Goal: Task Accomplishment & Management: Complete application form

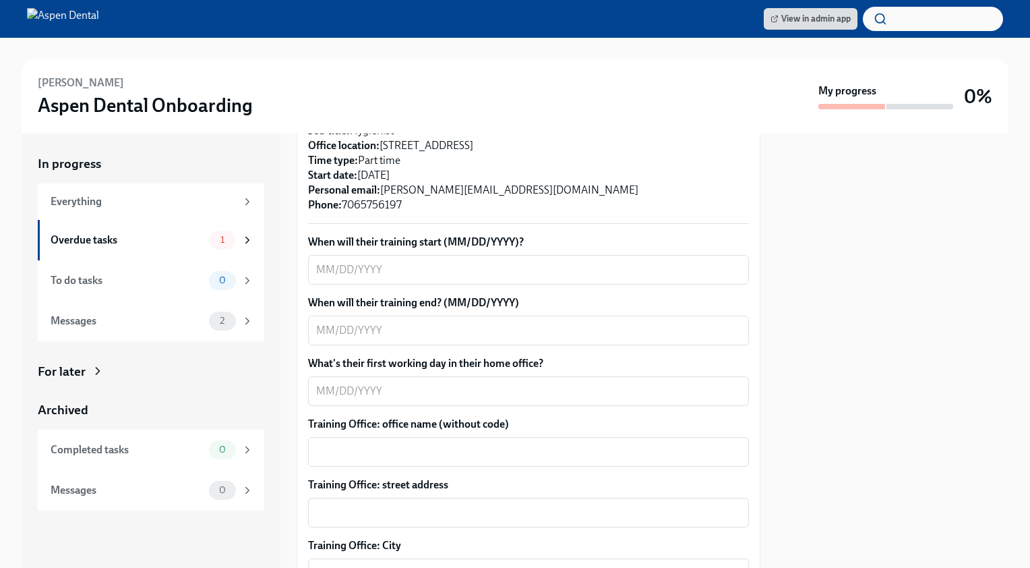
scroll to position [371, 0]
click at [498, 264] on textarea "When will their training start (MM/DD/YYYY)?" at bounding box center [528, 268] width 425 height 16
click at [423, 267] on textarea "8/" at bounding box center [528, 268] width 425 height 16
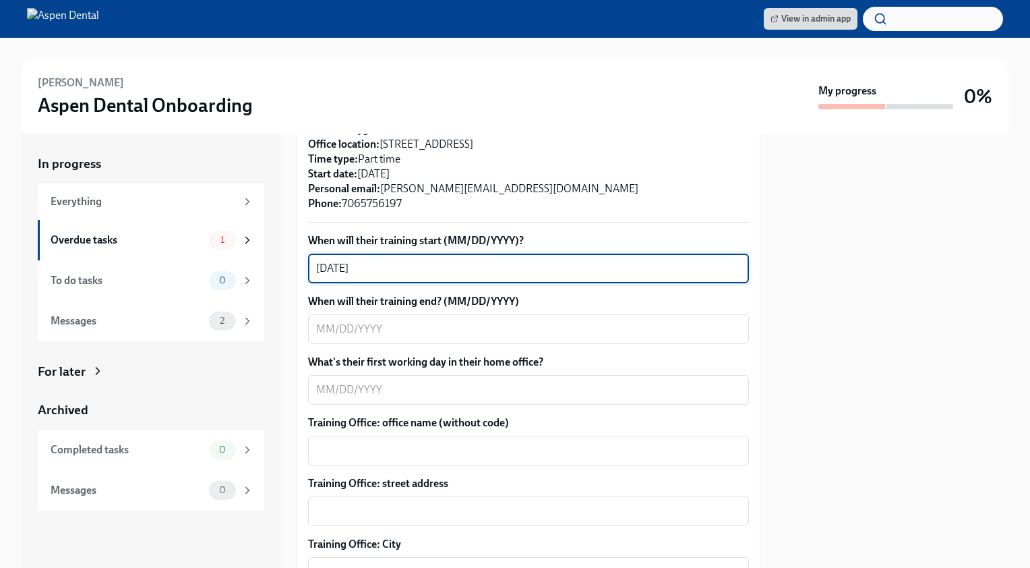
type textarea "[DATE]"
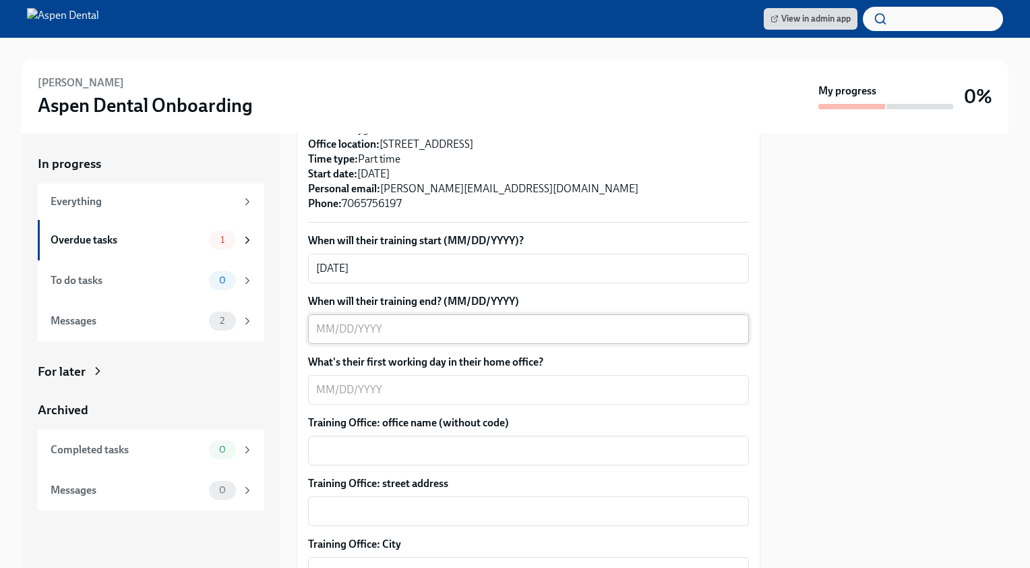
click at [459, 334] on textarea "When will their training end? (MM/DD/YYYY)" at bounding box center [528, 329] width 425 height 16
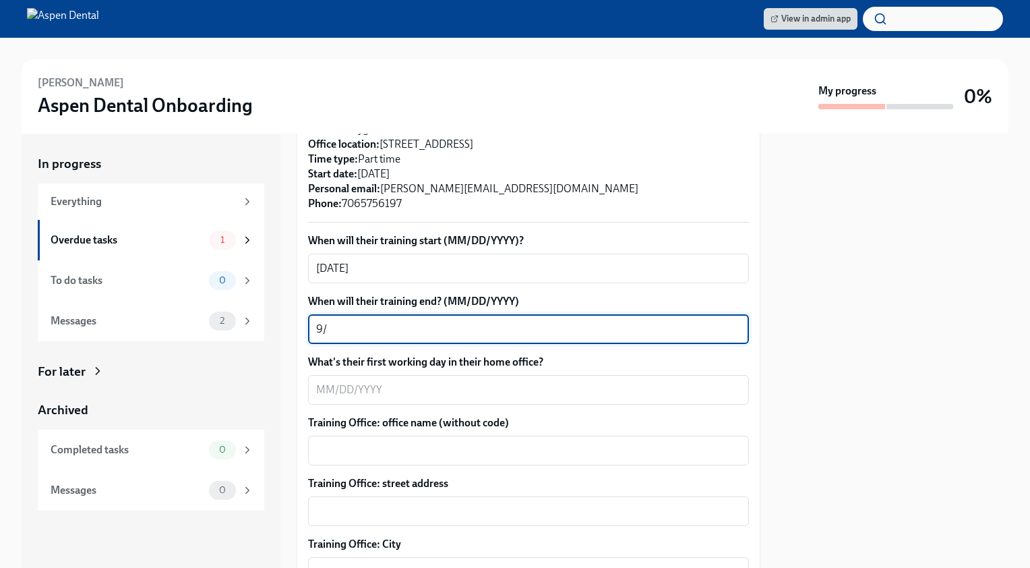
type textarea "9"
type textarea "[DATE]"
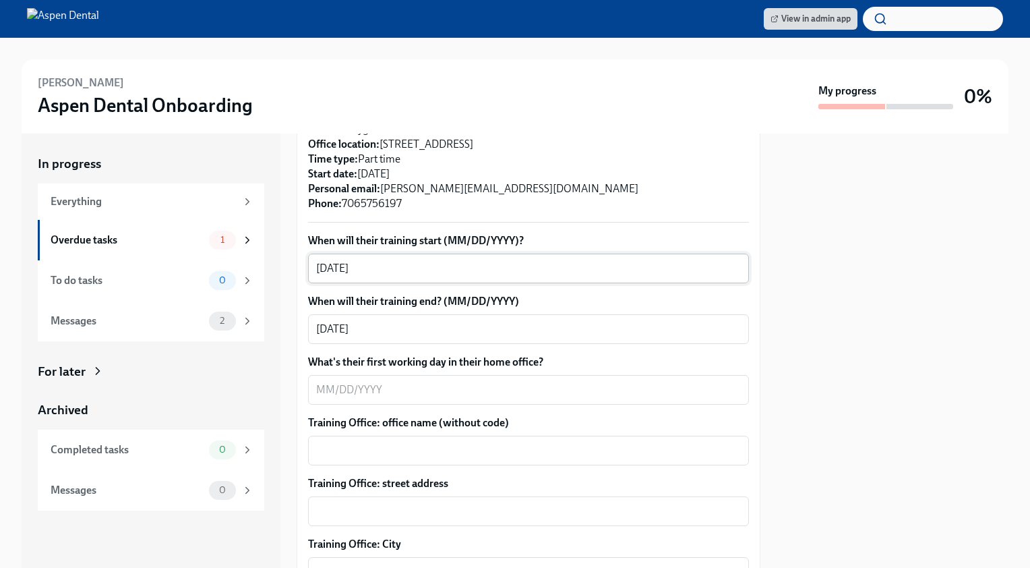
click at [315, 269] on div "[DATE] x ​" at bounding box center [528, 268] width 441 height 30
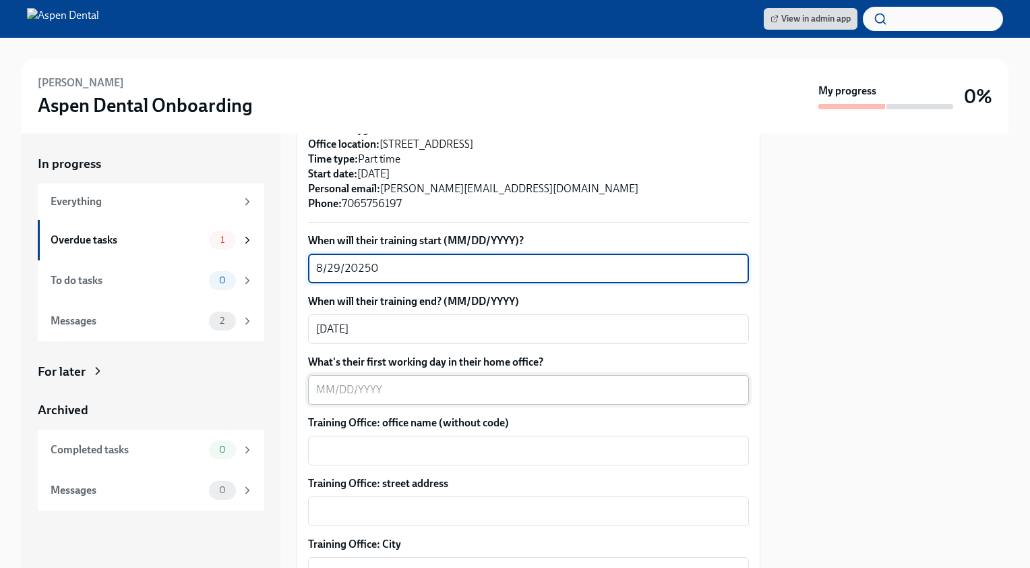
type textarea "8/29/20250"
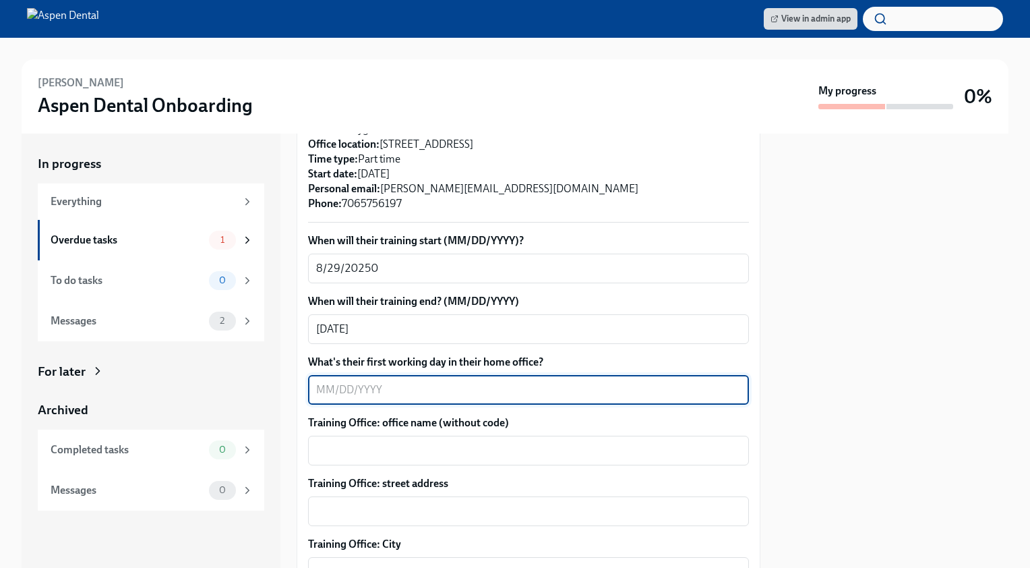
click at [446, 395] on textarea "What's their first working day in their home office?" at bounding box center [528, 390] width 425 height 16
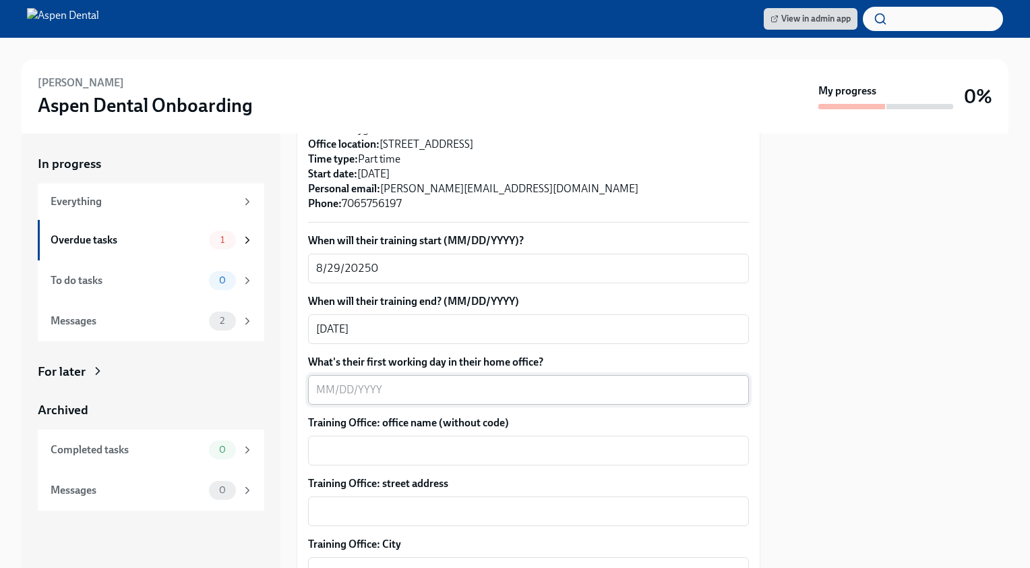
click at [415, 394] on textarea "What's their first working day in their home office?" at bounding box center [528, 390] width 425 height 16
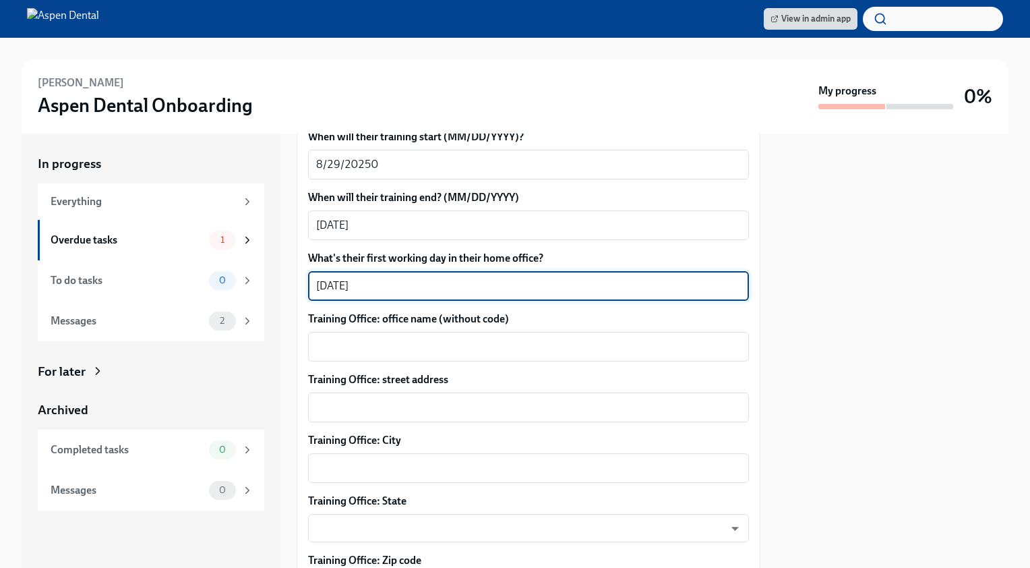
scroll to position [498, 0]
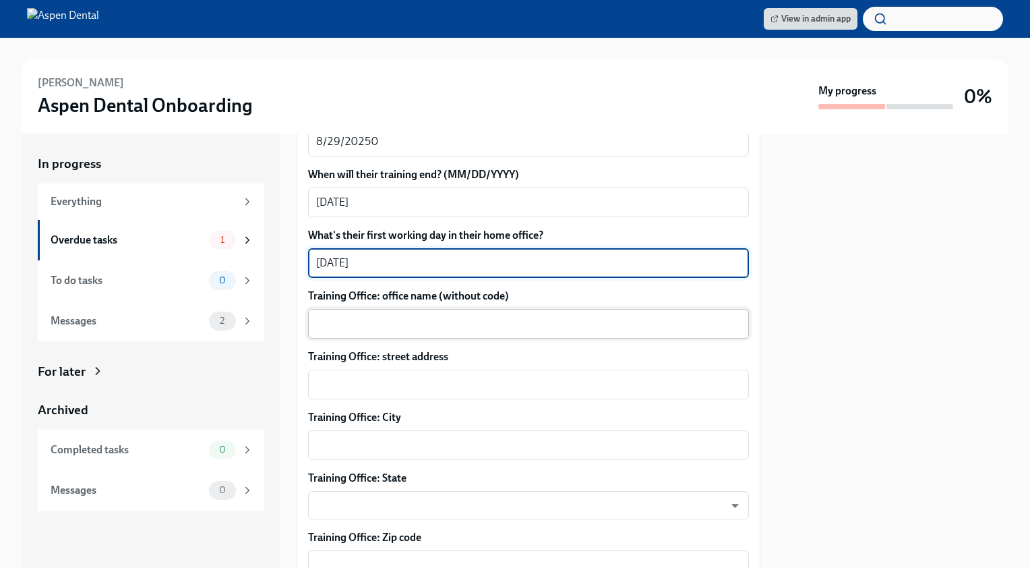
type textarea "[DATE]"
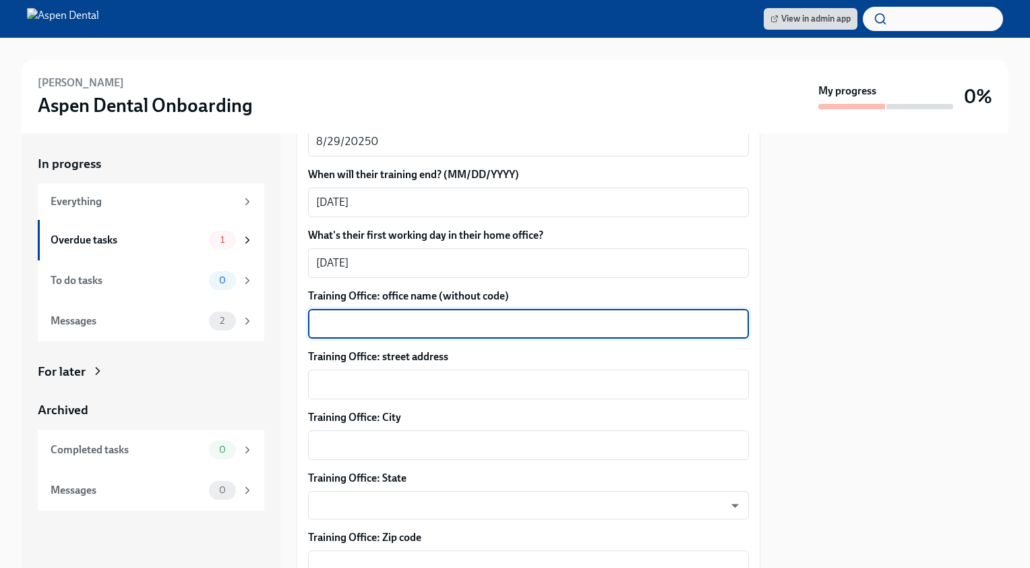
click at [429, 317] on textarea "Training Office: office name (without code)" at bounding box center [528, 323] width 425 height 16
type textarea "[PERSON_NAME]"
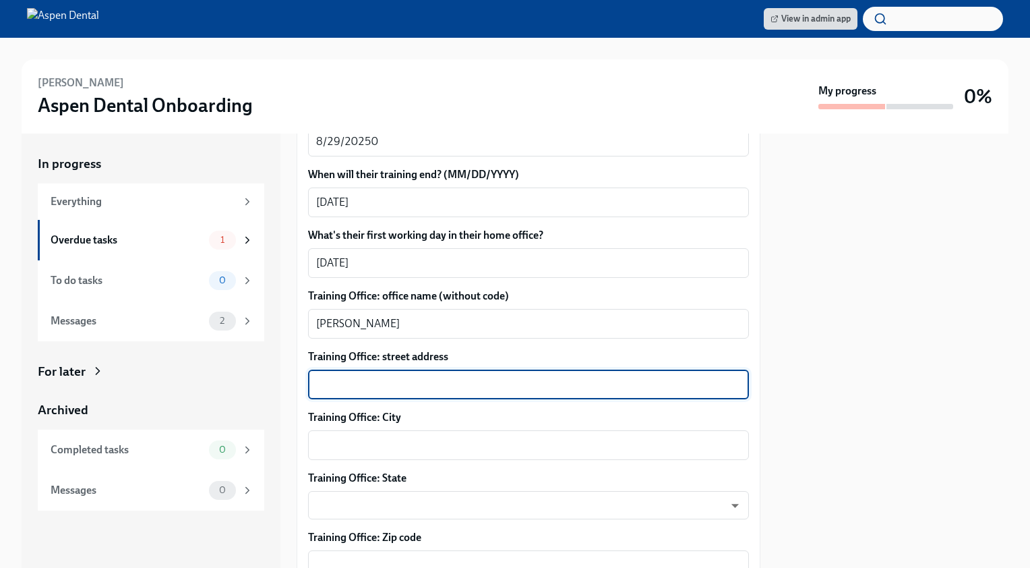
click at [473, 377] on textarea "Training Office: street address" at bounding box center [528, 384] width 425 height 16
paste textarea "[STREET_ADDRESS]"
drag, startPoint x: 454, startPoint y: 384, endPoint x: 416, endPoint y: 386, distance: 37.8
click at [416, 386] on textarea "[STREET_ADDRESS]" at bounding box center [528, 384] width 425 height 16
type textarea "[STREET_ADDRESS]"
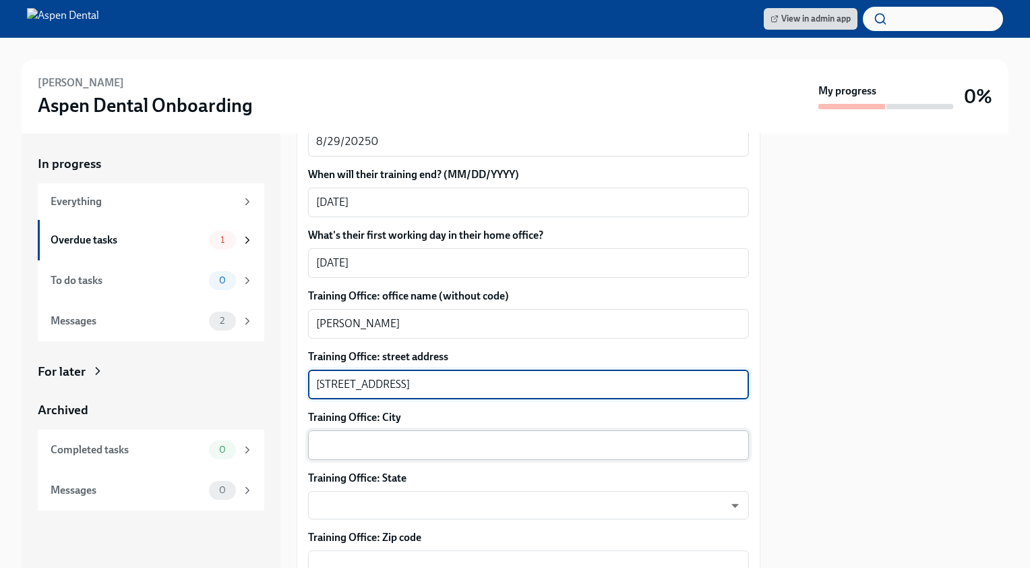
click at [446, 438] on textarea "Training Office: City" at bounding box center [528, 445] width 425 height 16
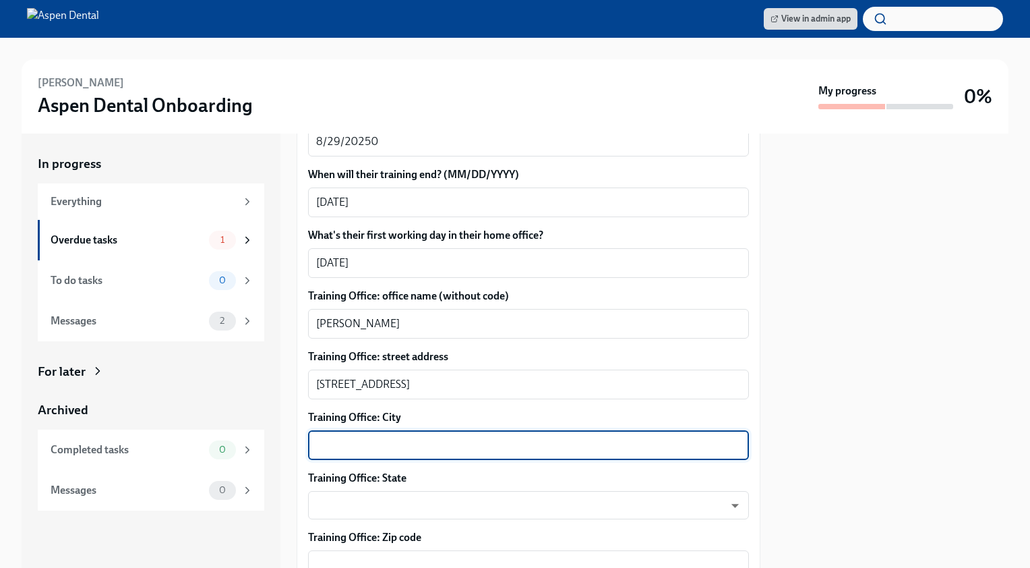
paste textarea "[PERSON_NAME]"
type textarea "[PERSON_NAME]"
click at [413, 500] on body "View in admin app [PERSON_NAME] Aspen Dental Onboarding My progress 0% In progr…" at bounding box center [515, 284] width 1030 height 568
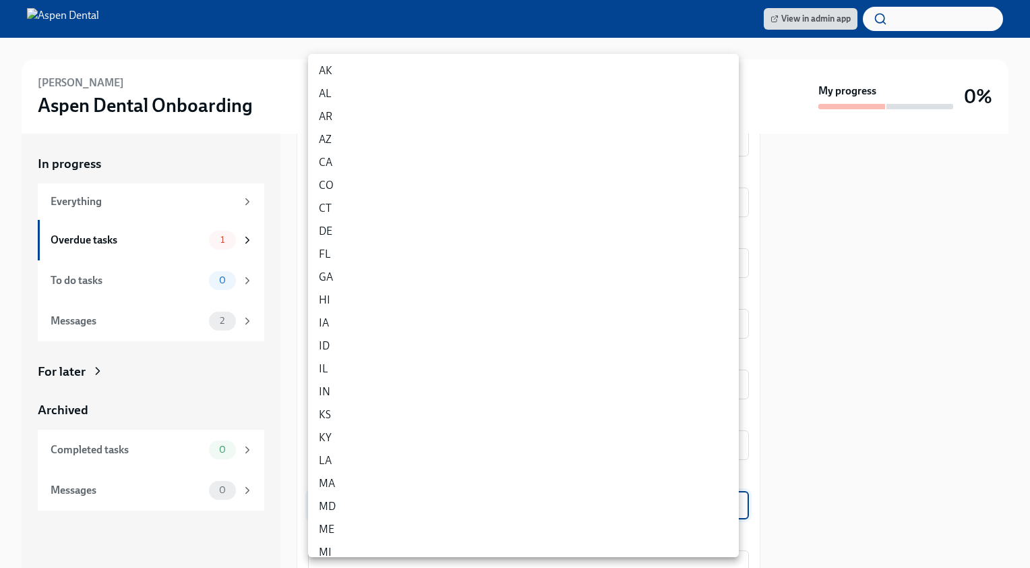
click at [433, 279] on li "GA" at bounding box center [523, 277] width 431 height 23
type input "f_iRdeJEm"
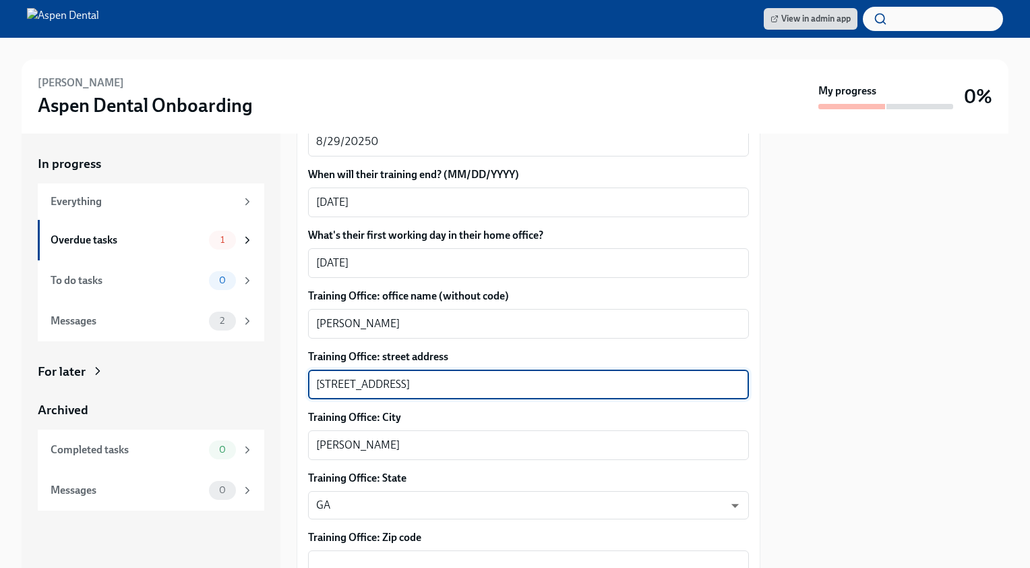
drag, startPoint x: 491, startPoint y: 384, endPoint x: 440, endPoint y: 380, distance: 50.8
click at [440, 380] on textarea "[STREET_ADDRESS]" at bounding box center [528, 384] width 425 height 16
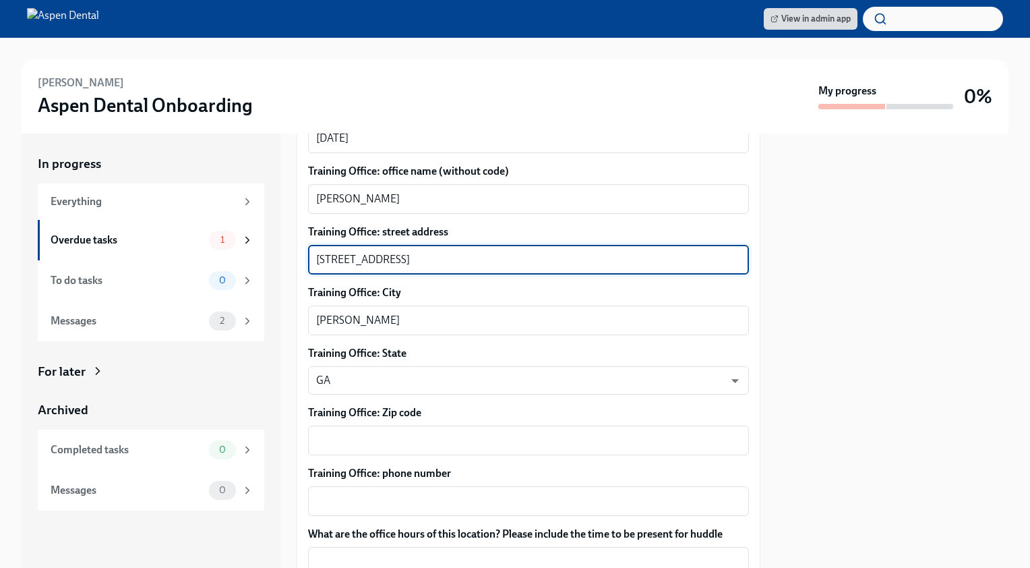
scroll to position [623, 0]
type textarea "[STREET_ADDRESS]"
click at [392, 435] on textarea "Training Office: Zip code" at bounding box center [528, 439] width 425 height 16
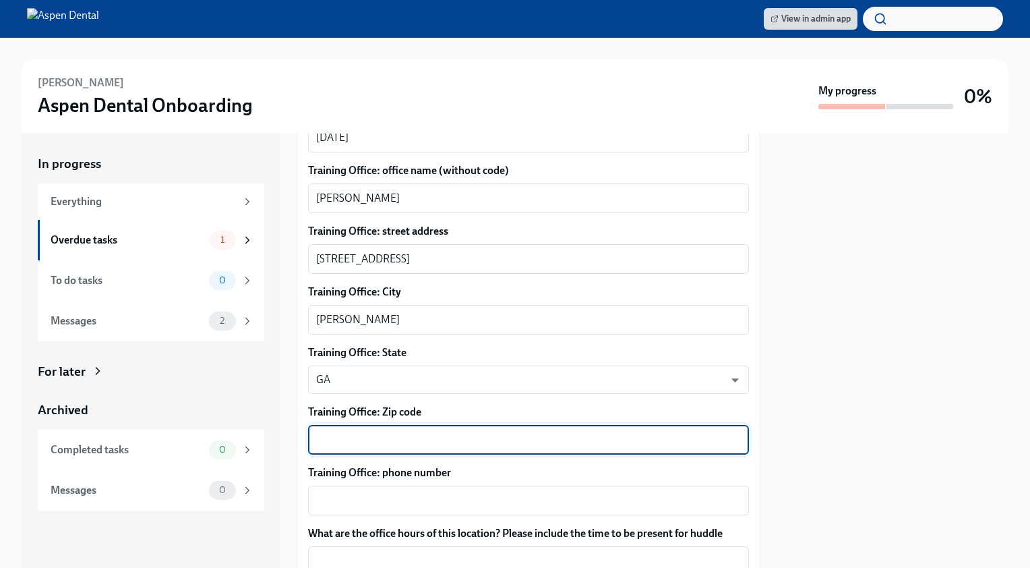
paste textarea "30701"
type textarea "30701"
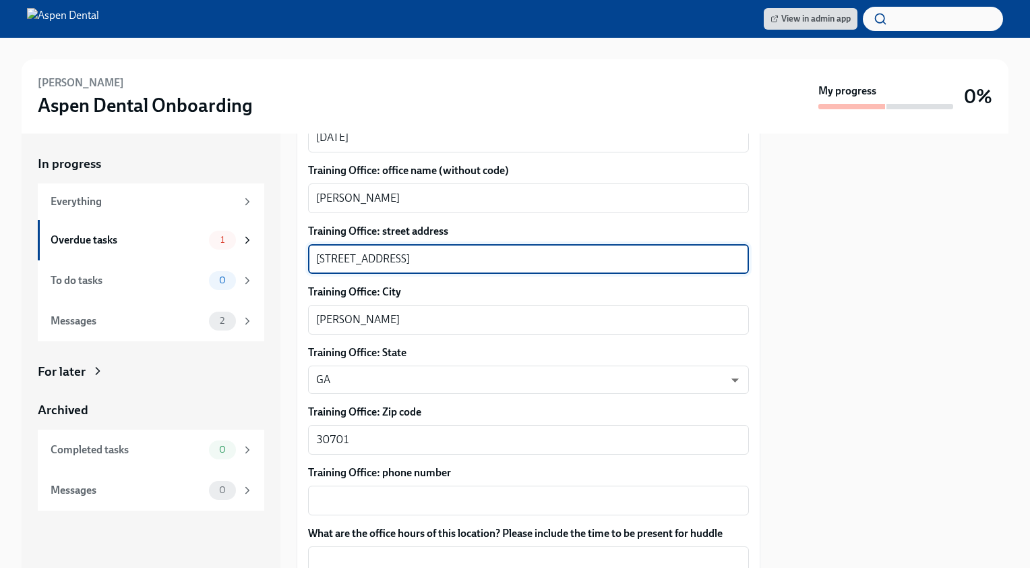
drag, startPoint x: 444, startPoint y: 258, endPoint x: 417, endPoint y: 255, distance: 27.1
click at [417, 255] on textarea "[STREET_ADDRESS]" at bounding box center [528, 259] width 425 height 16
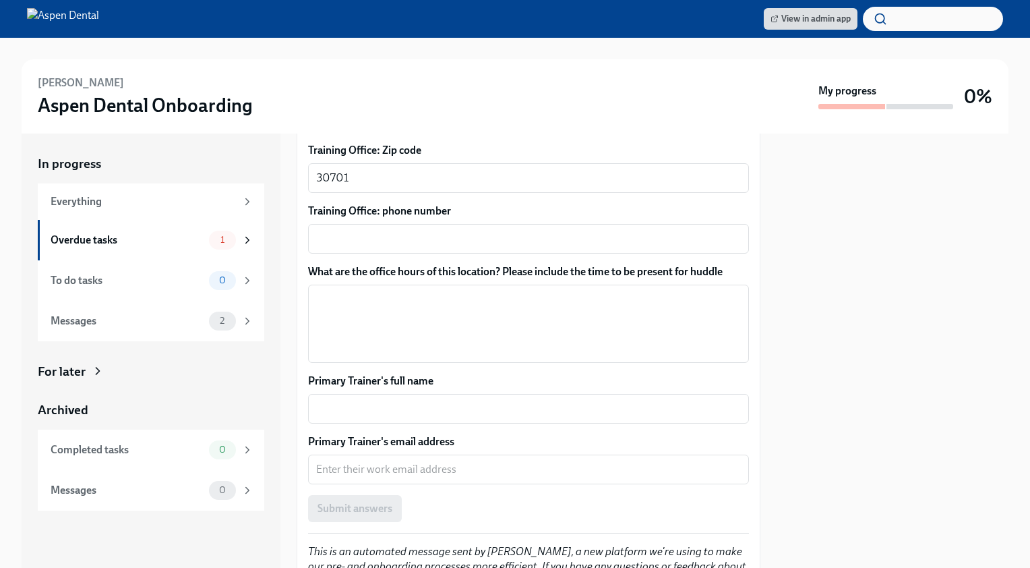
scroll to position [884, 0]
type textarea "[STREET_ADDRESS]"
click at [442, 228] on div "x ​" at bounding box center [528, 239] width 441 height 30
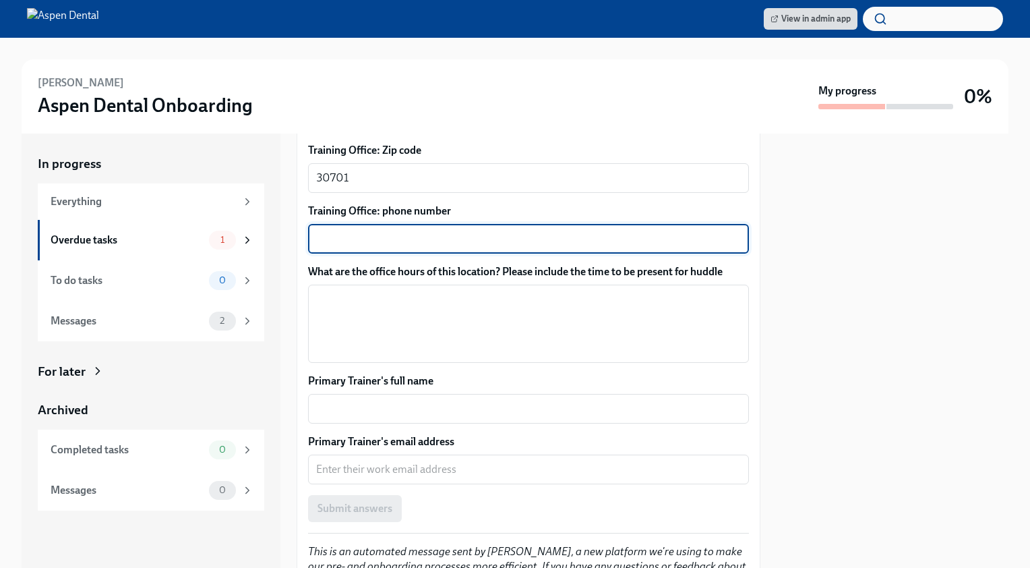
paste textarea "[PHONE_NUMBER]"
type textarea "[PHONE_NUMBER]"
click at [462, 309] on textarea "What are the office hours of this location? Please include the time to be prese…" at bounding box center [528, 323] width 425 height 65
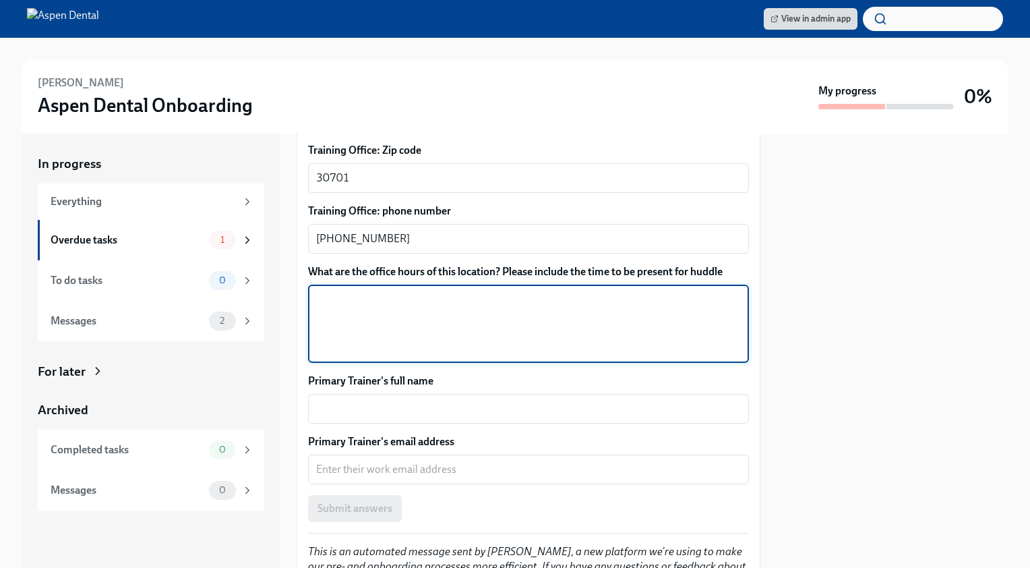
paste textarea "[DATE] 7:30AM - 1:30PM"
click at [338, 310] on textarea "[DATE] 7:30AM - 1:30PM" at bounding box center [528, 323] width 425 height 65
type textarea "[DATE] 7:15AM - 1:30PM"
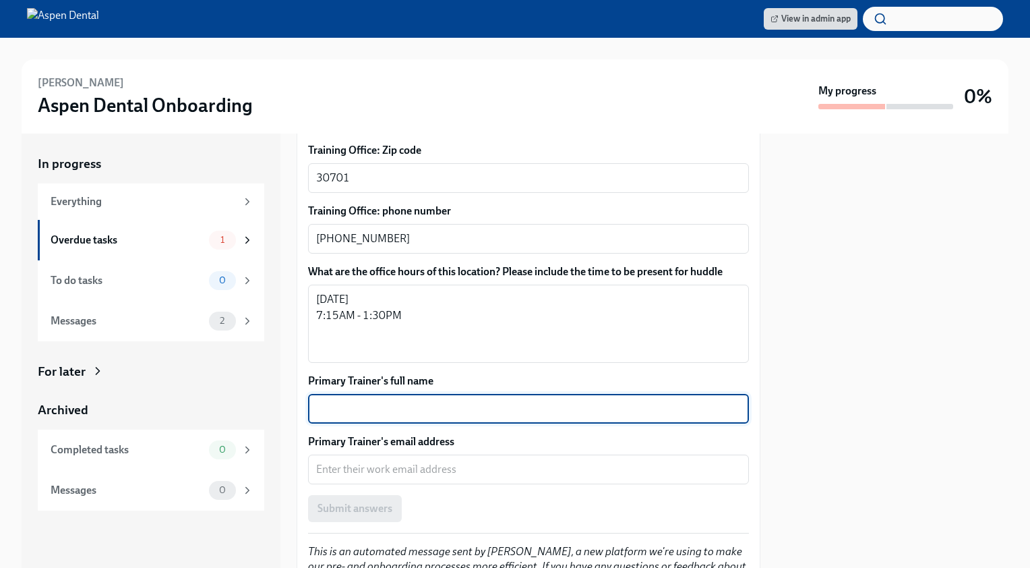
click at [367, 404] on textarea "Primary Trainer's full name" at bounding box center [528, 408] width 425 height 16
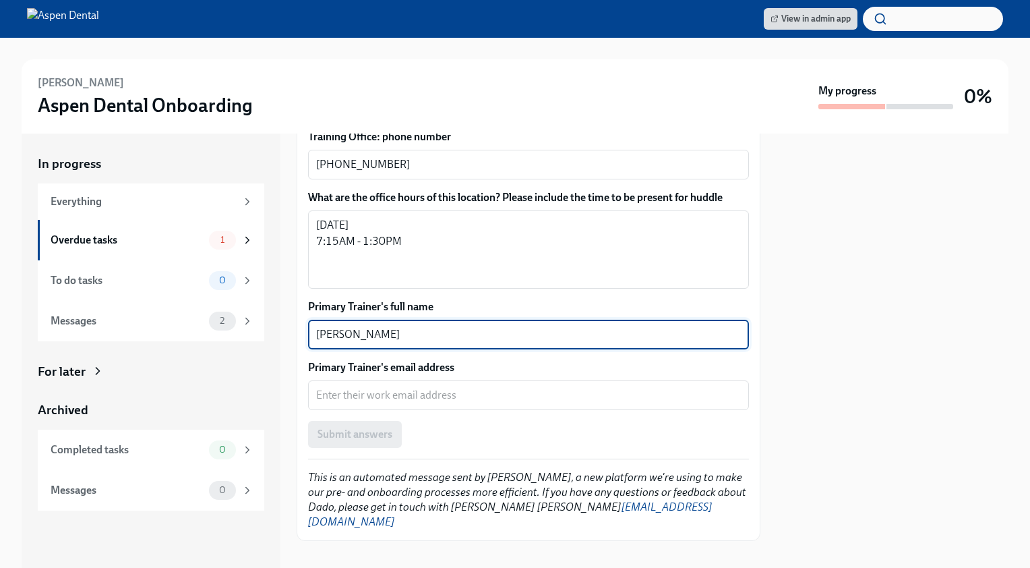
type textarea "[PERSON_NAME]"
click at [458, 394] on textarea "Primary Trainer's email address" at bounding box center [528, 395] width 425 height 16
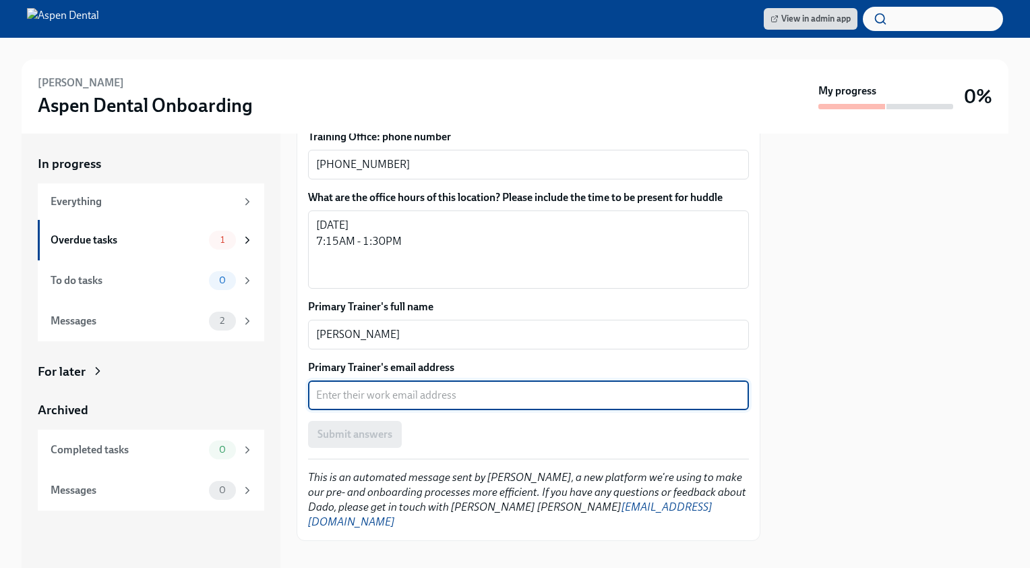
paste textarea "[EMAIL_ADDRESS][PERSON_NAME][DOMAIN_NAME]"
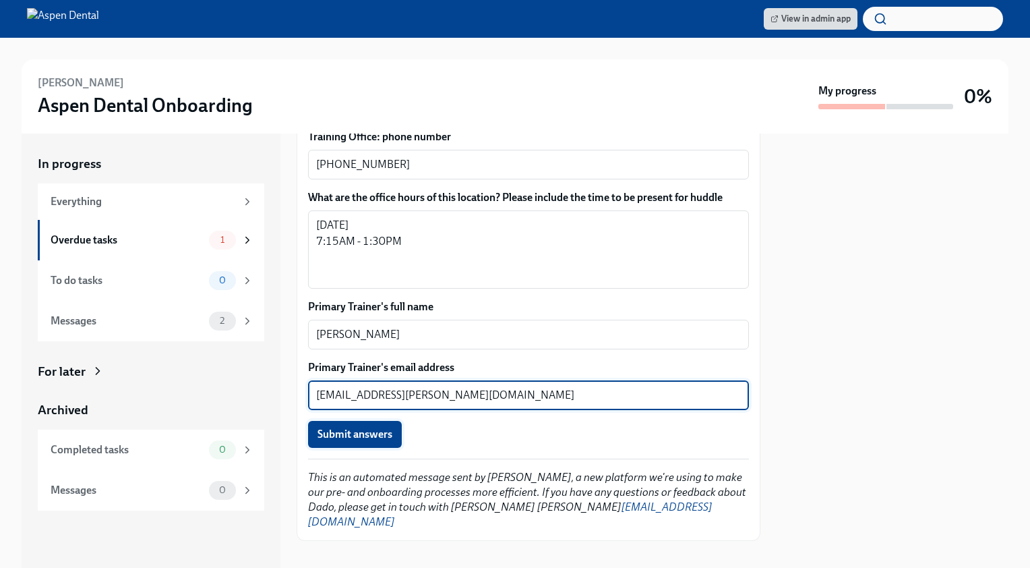
type textarea "[EMAIL_ADDRESS][PERSON_NAME][DOMAIN_NAME]"
click at [342, 435] on span "Submit answers" at bounding box center [355, 433] width 75 height 13
